Goal: Task Accomplishment & Management: Manage account settings

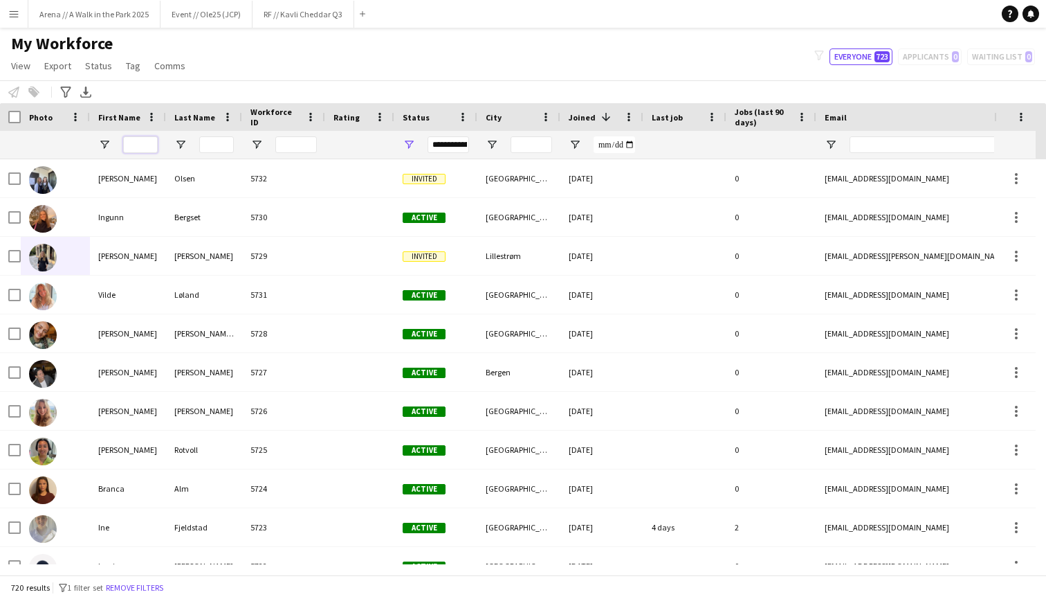
click at [142, 149] on input "First Name Filter Input" at bounding box center [140, 144] width 35 height 17
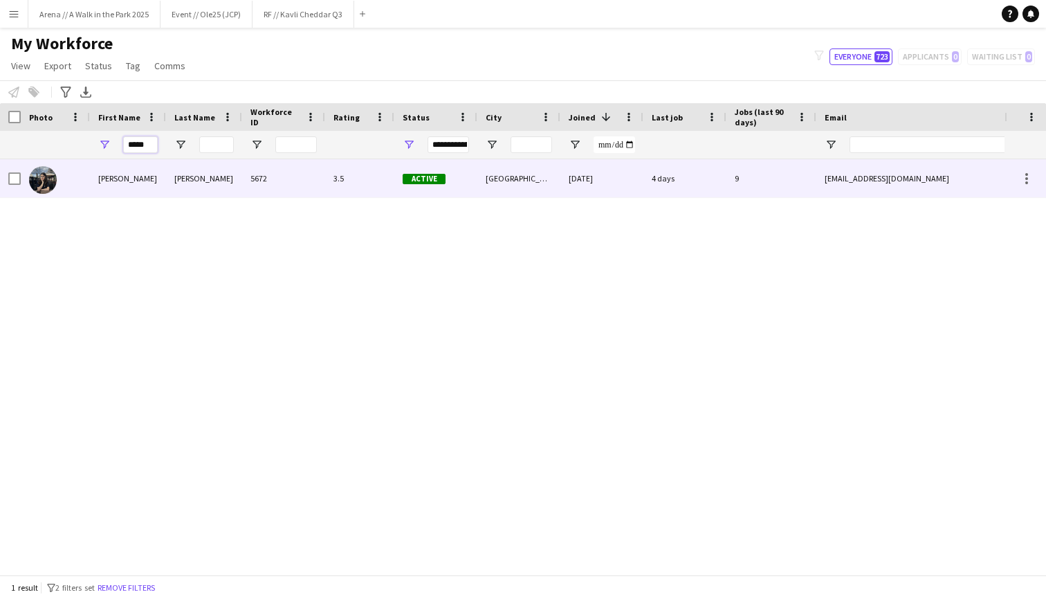
type input "*****"
click at [99, 181] on div "[PERSON_NAME]" at bounding box center [128, 178] width 76 height 38
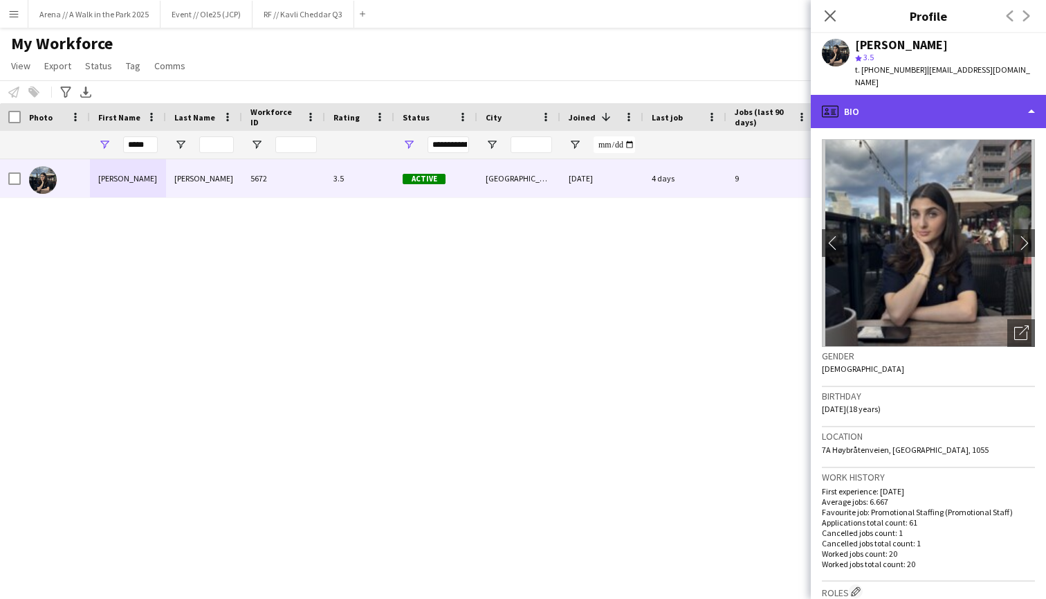
click at [984, 108] on div "profile Bio" at bounding box center [928, 111] width 235 height 33
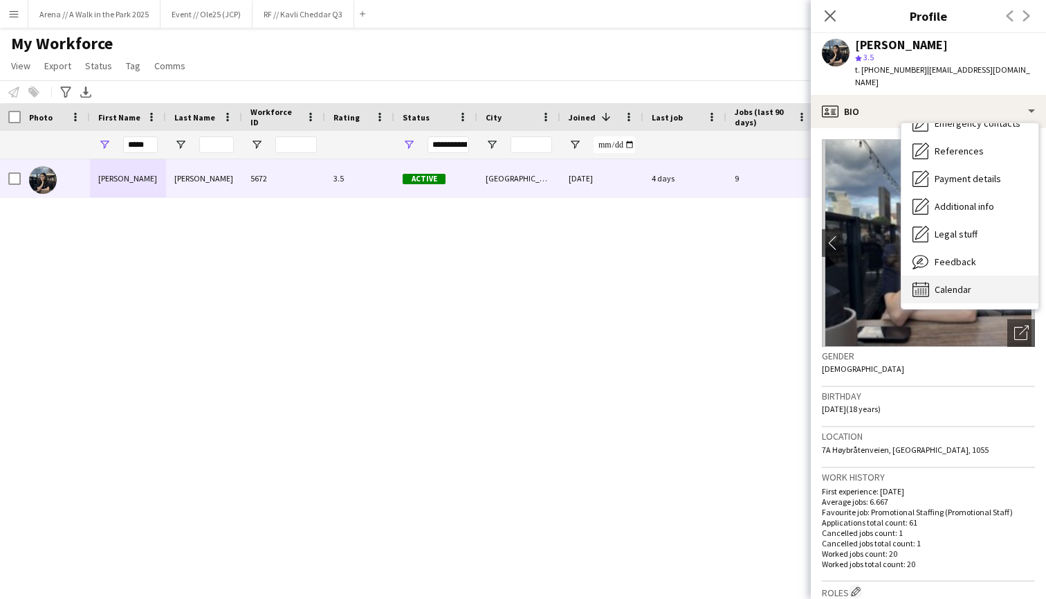
click at [967, 283] on span "Calendar" at bounding box center [953, 289] width 37 height 12
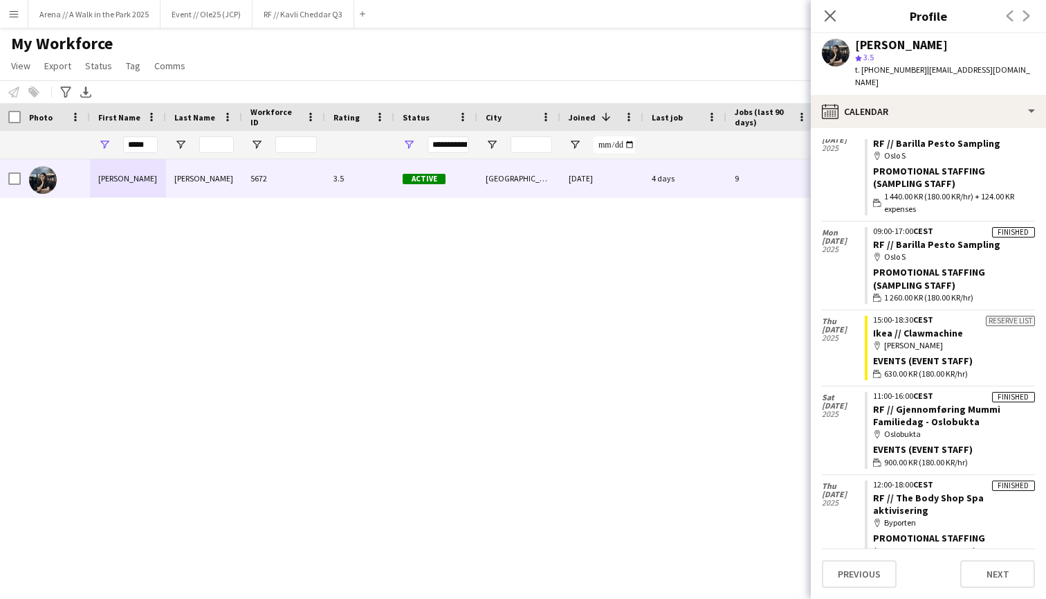
scroll to position [4599, 0]
click at [918, 403] on link "RF // Gjennomføring Mummi Familiedag - Oslobukta" at bounding box center [936, 415] width 127 height 25
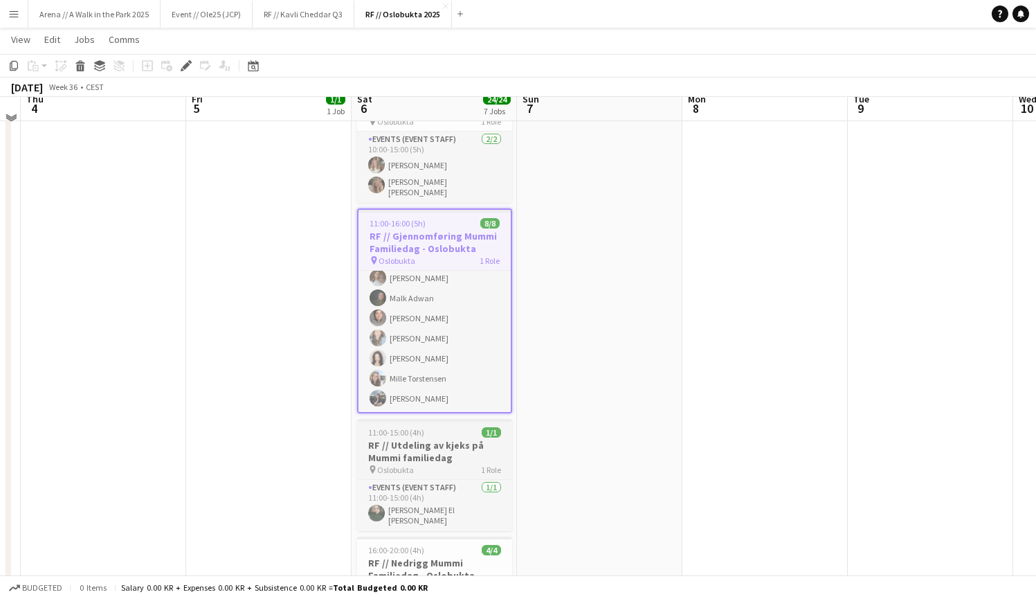
scroll to position [512, 0]
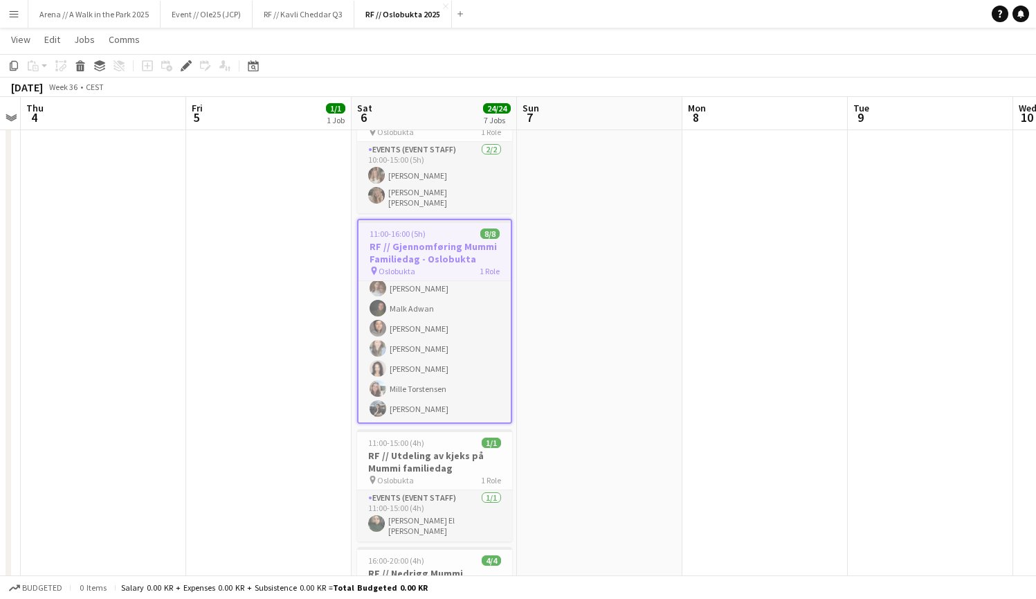
click at [608, 248] on app-date-cell at bounding box center [599, 191] width 165 height 1097
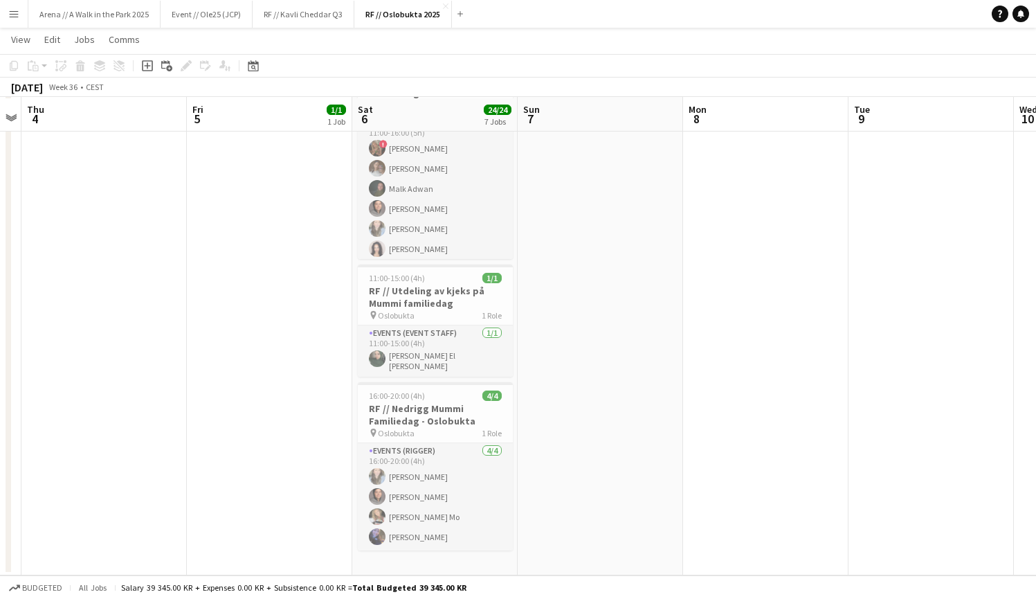
scroll to position [678, 0]
drag, startPoint x: 266, startPoint y: 14, endPoint x: 266, endPoint y: -2, distance: 15.9
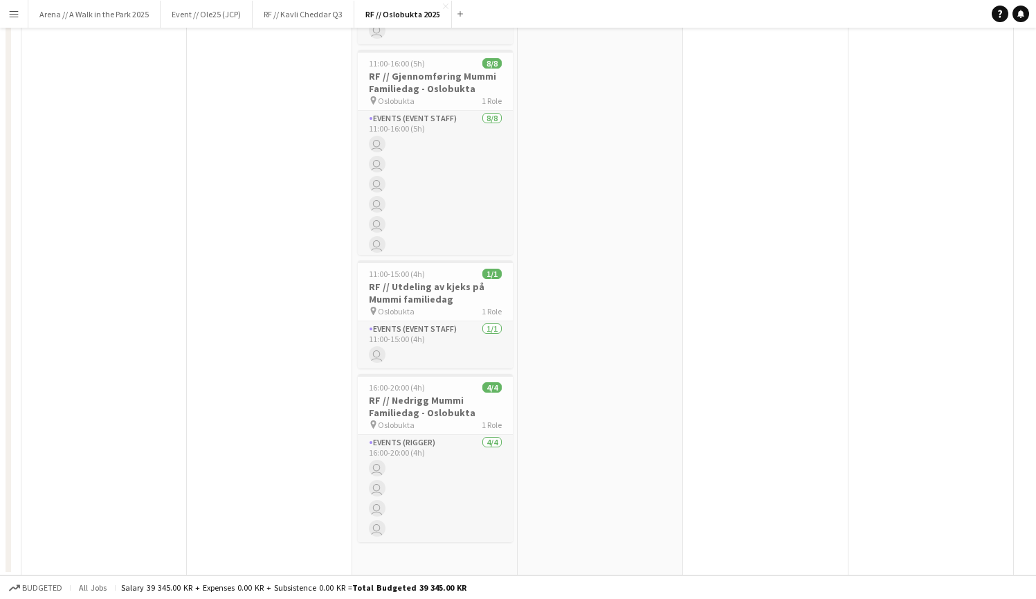
scroll to position [0, 0]
